Goal: Transaction & Acquisition: Purchase product/service

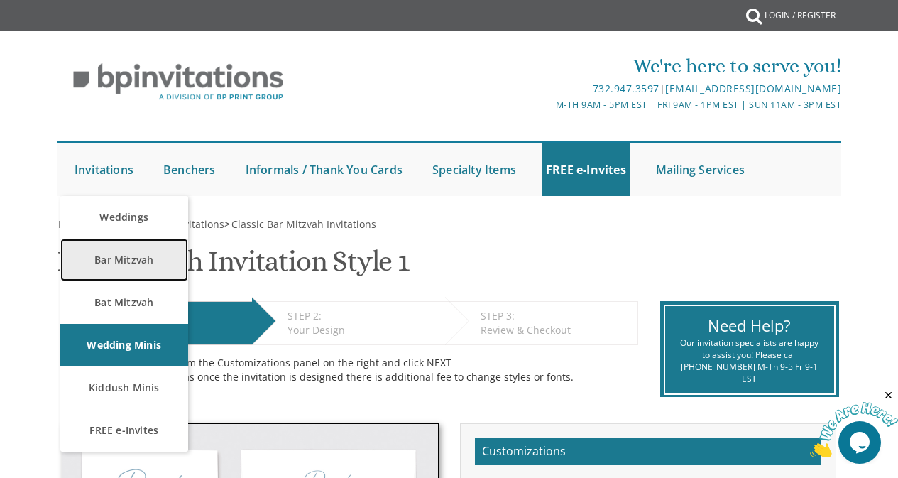
click at [108, 255] on link "Bar Mitzvah" at bounding box center [124, 259] width 128 height 43
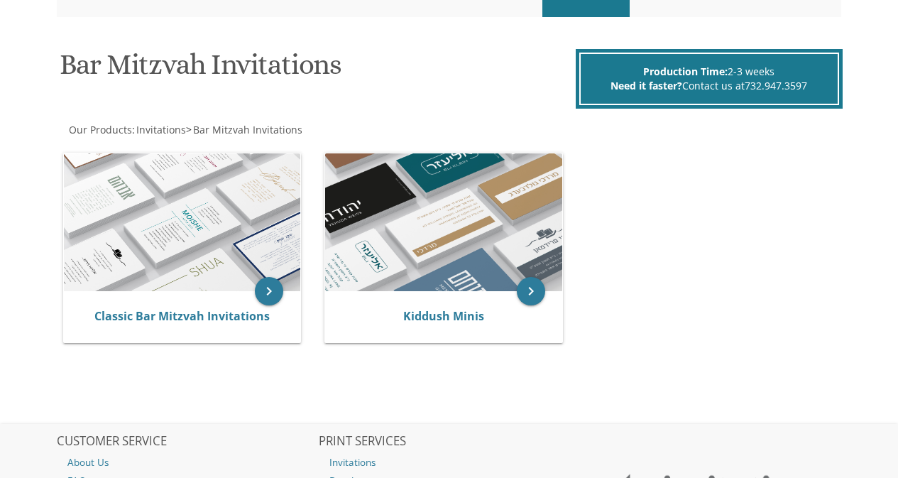
scroll to position [199, 0]
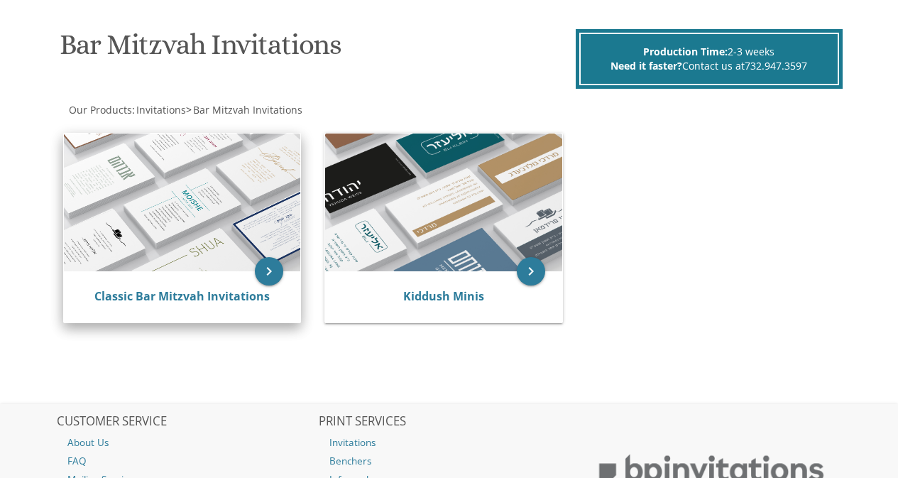
click at [271, 182] on img at bounding box center [182, 202] width 237 height 138
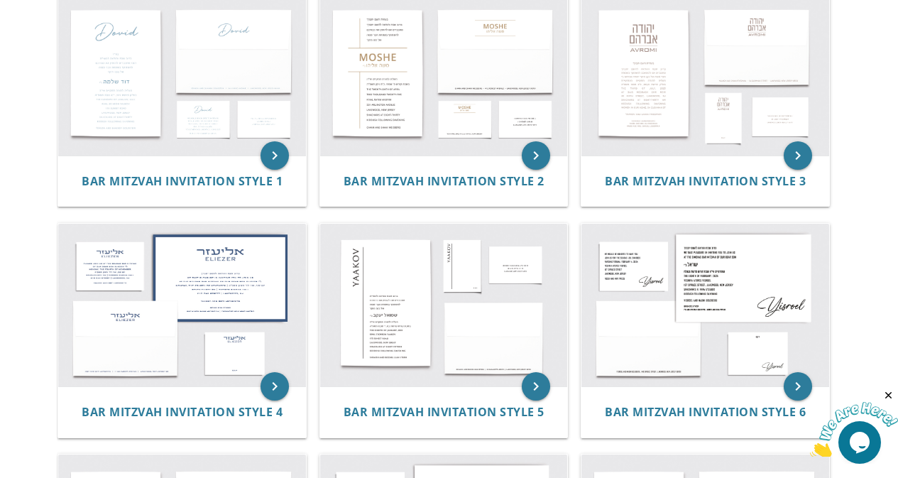
scroll to position [191, 0]
